Goal: Find specific page/section: Find specific page/section

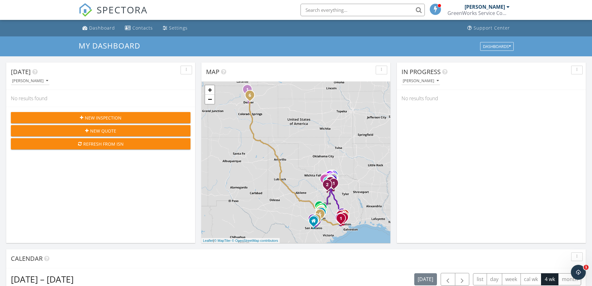
click at [336, 9] on input "text" at bounding box center [363, 10] width 124 height 12
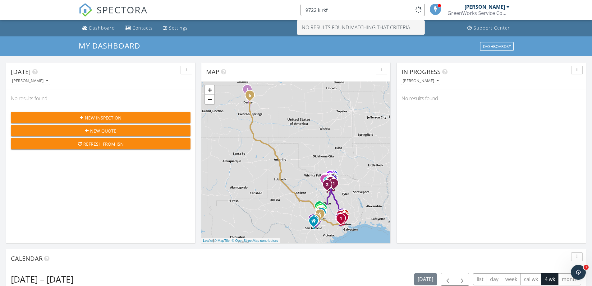
type input "9722 kirkf"
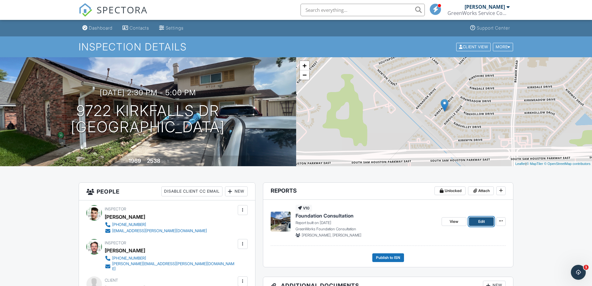
click at [474, 222] on link "Edit" at bounding box center [481, 221] width 25 height 9
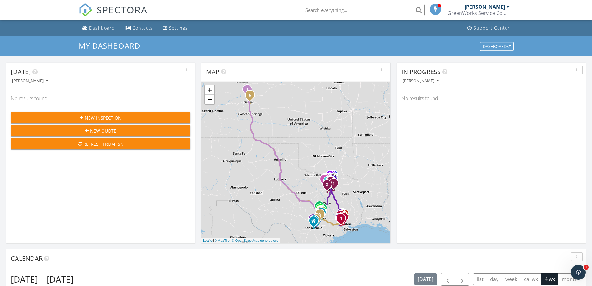
click at [357, 10] on input "text" at bounding box center [363, 10] width 124 height 12
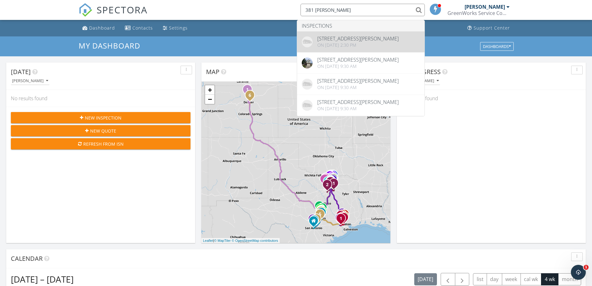
type input "381 [PERSON_NAME]"
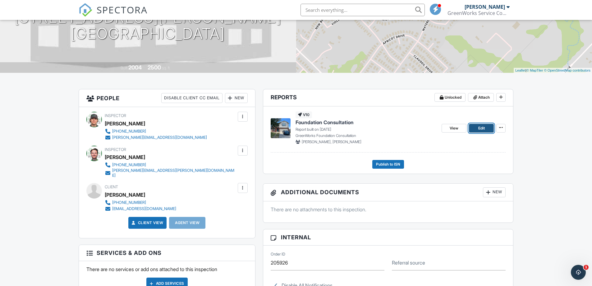
click at [479, 129] on span "Edit" at bounding box center [481, 128] width 7 height 6
